Goal: Check status

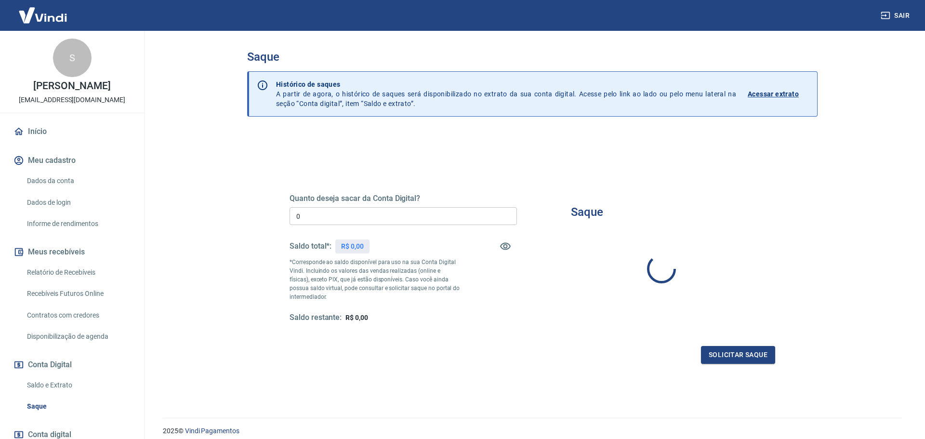
type input "R$ 0,00"
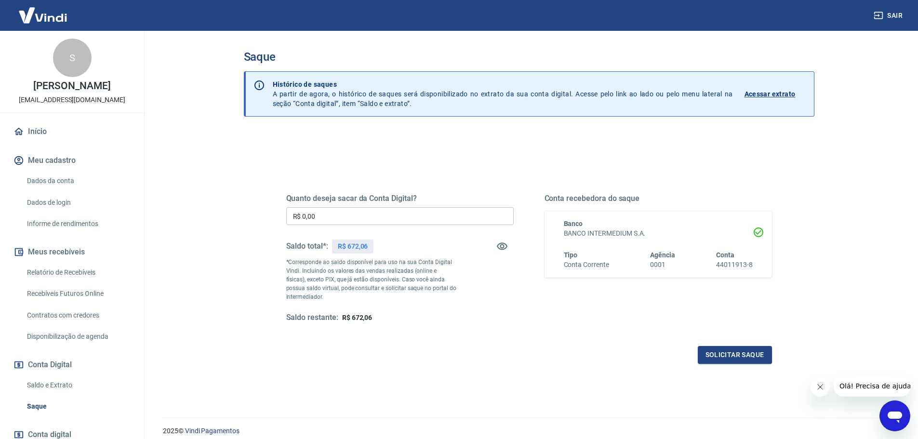
click at [773, 95] on p "Acessar extrato" at bounding box center [769, 94] width 51 height 10
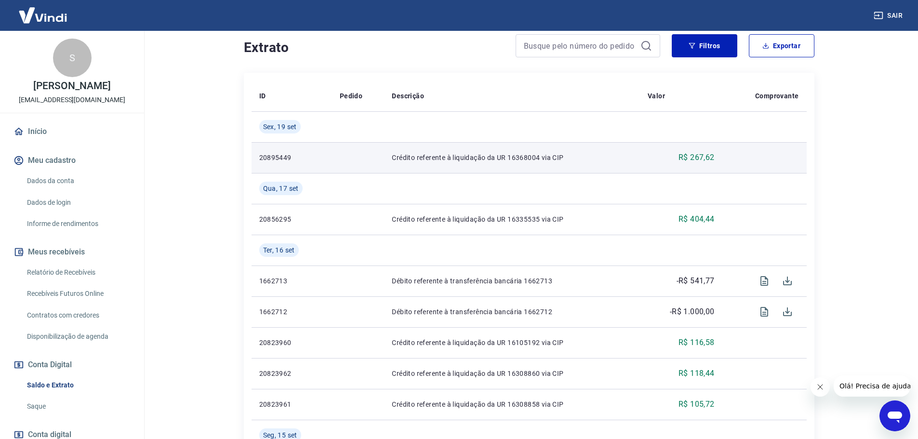
scroll to position [193, 0]
